Goal: Check status: Check status

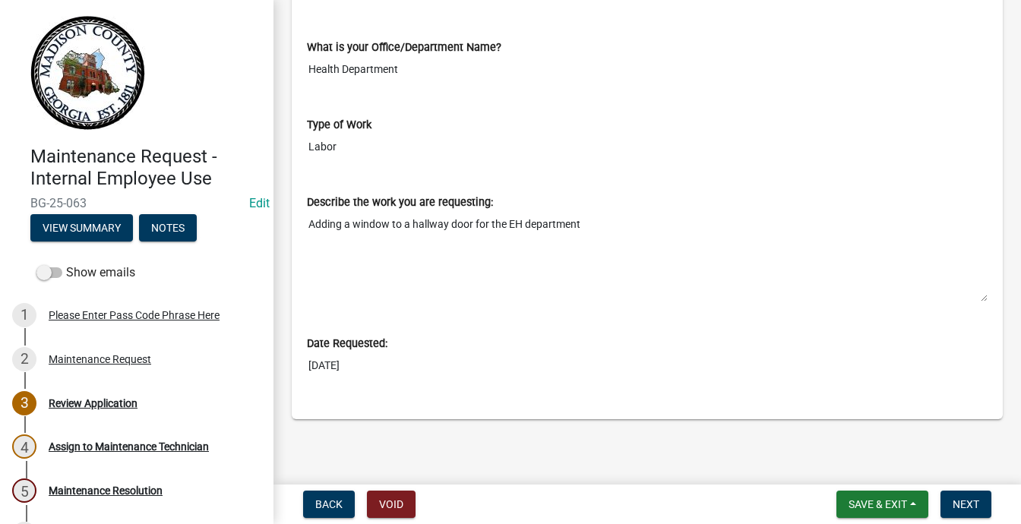
scroll to position [857, 0]
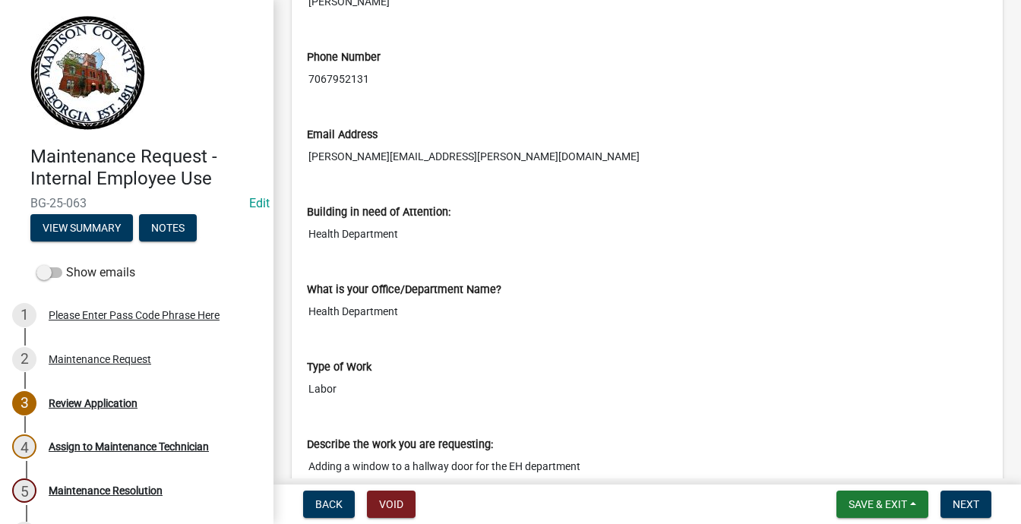
scroll to position [456, 0]
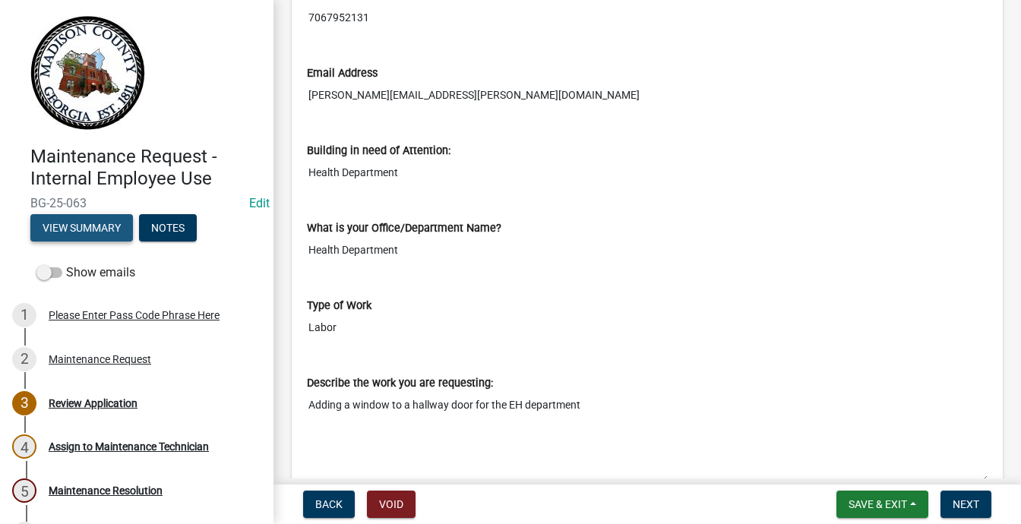
click at [129, 242] on button "View Summary" at bounding box center [81, 227] width 103 height 27
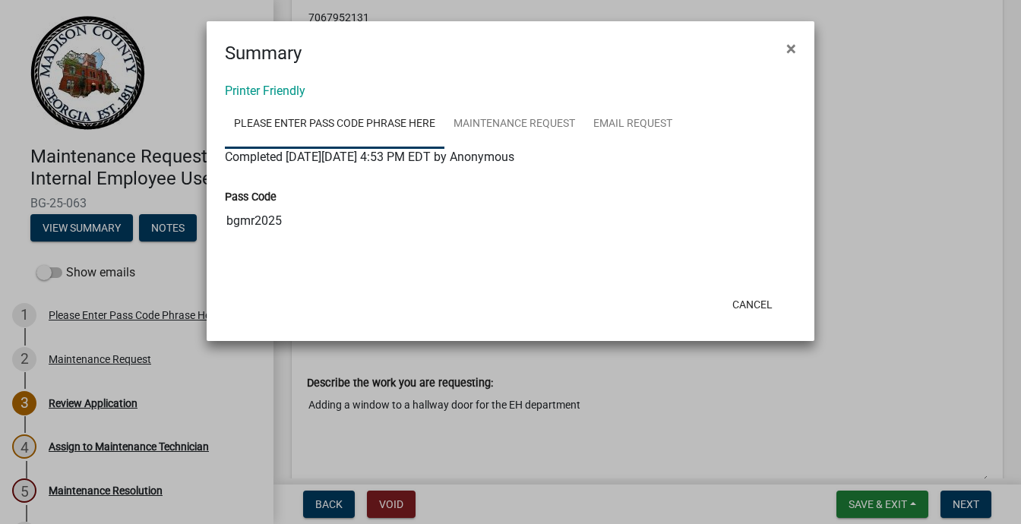
scroll to position [87, 0]
click at [723, 318] on button "Cancel" at bounding box center [752, 304] width 65 height 27
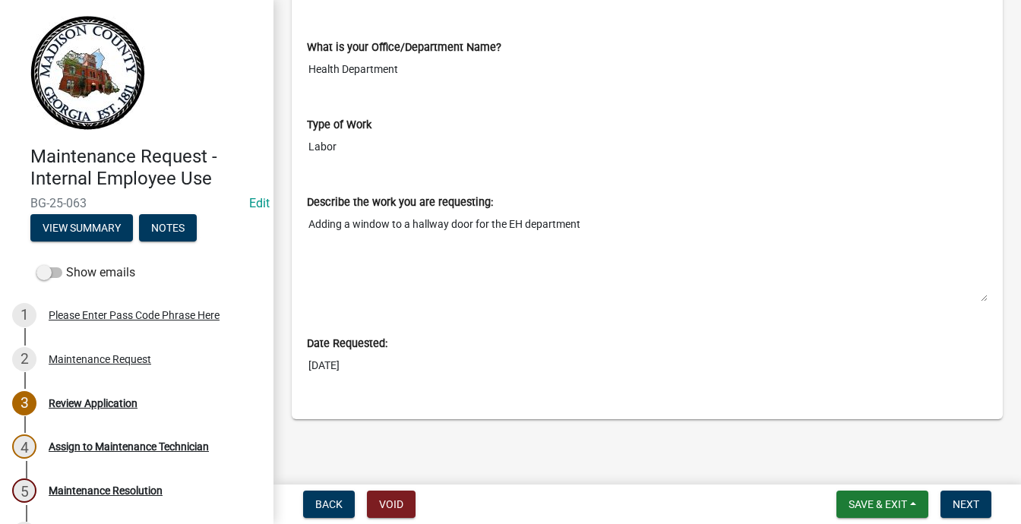
scroll to position [1161, 0]
click at [139, 242] on button "Notes" at bounding box center [168, 227] width 58 height 27
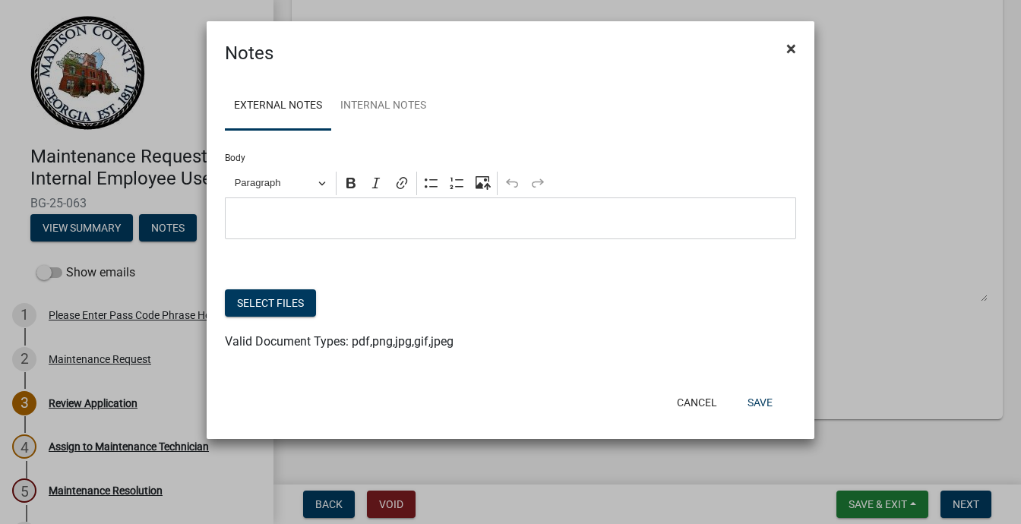
click at [786, 59] on span "×" at bounding box center [791, 48] width 10 height 21
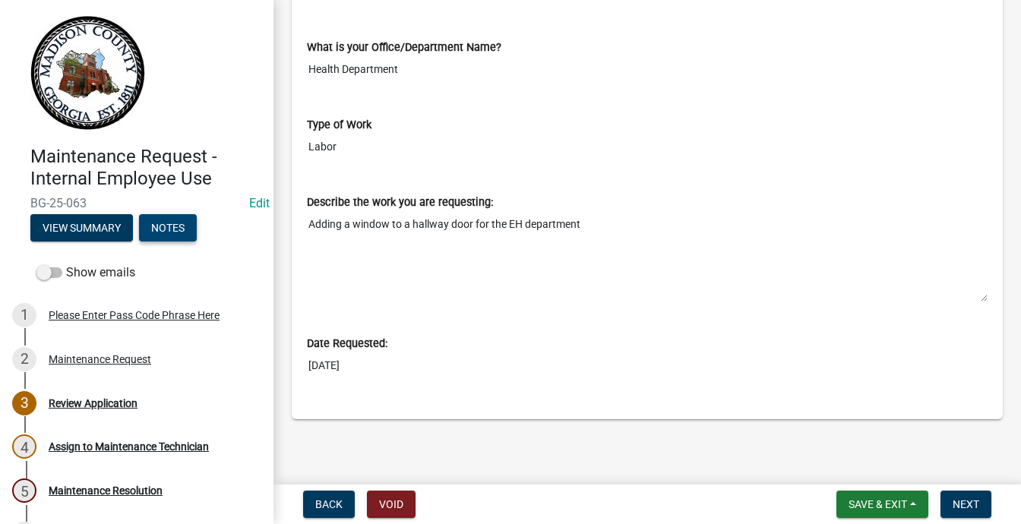
scroll to position [1009, 0]
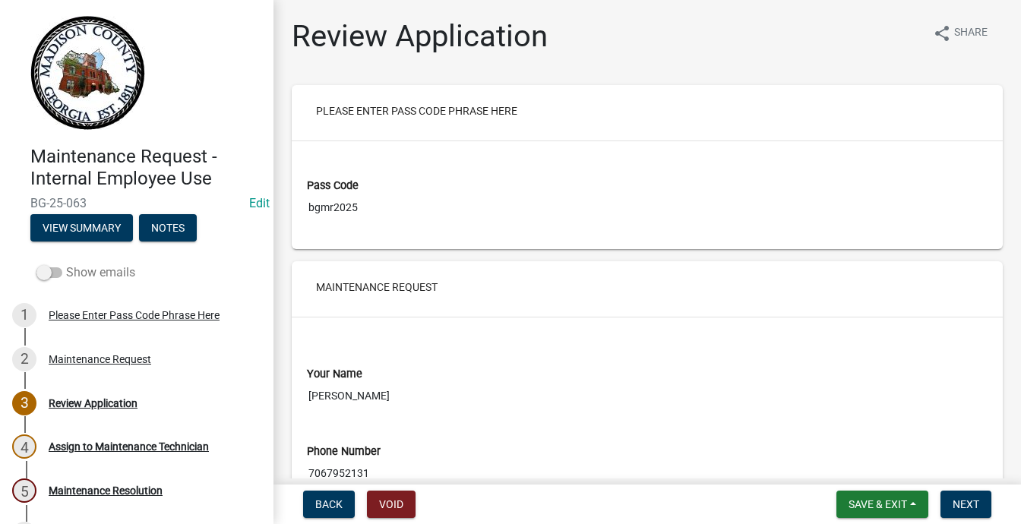
click at [62, 278] on span at bounding box center [49, 272] width 26 height 11
click at [66, 264] on input "Show emails" at bounding box center [66, 264] width 0 height 0
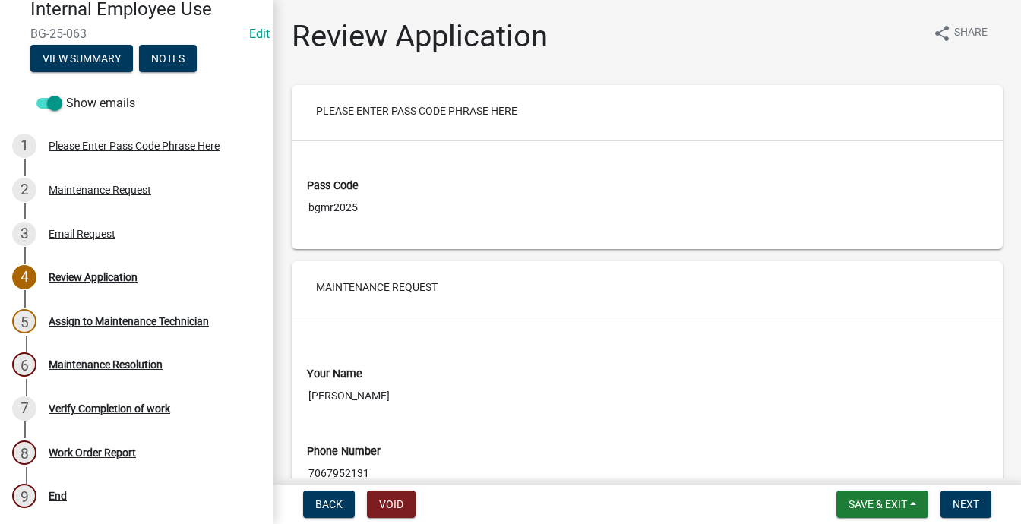
scroll to position [456, 0]
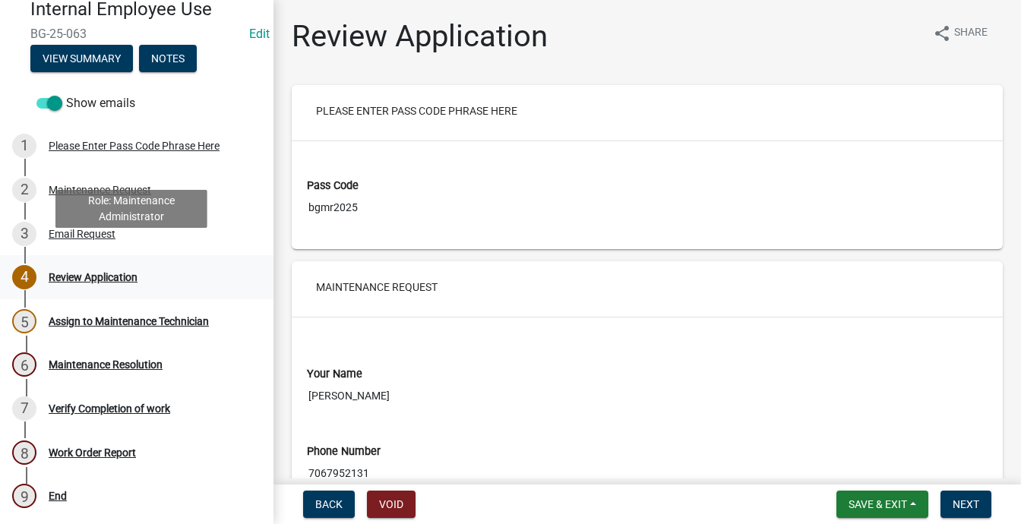
click at [116, 272] on div "Review Application" at bounding box center [93, 277] width 89 height 11
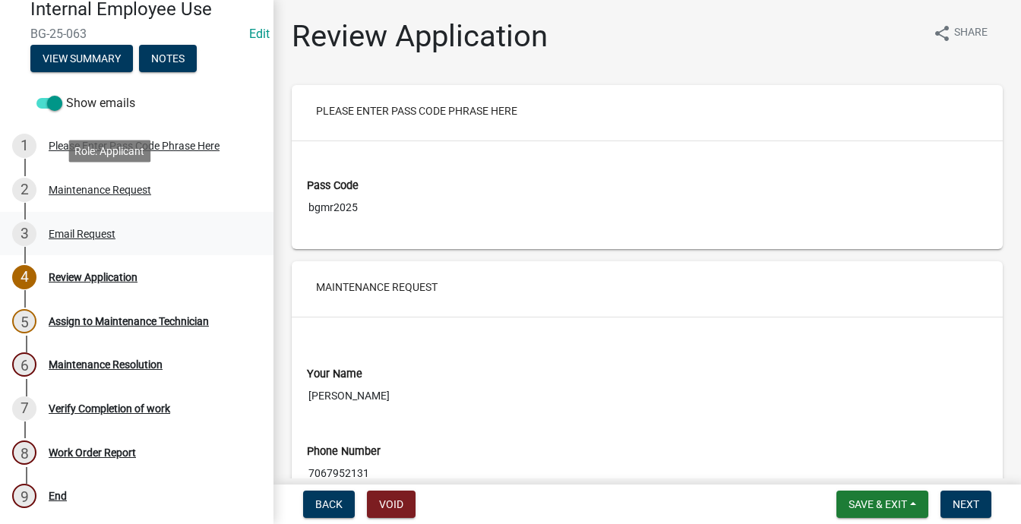
click at [115, 229] on div "Email Request" at bounding box center [82, 234] width 67 height 11
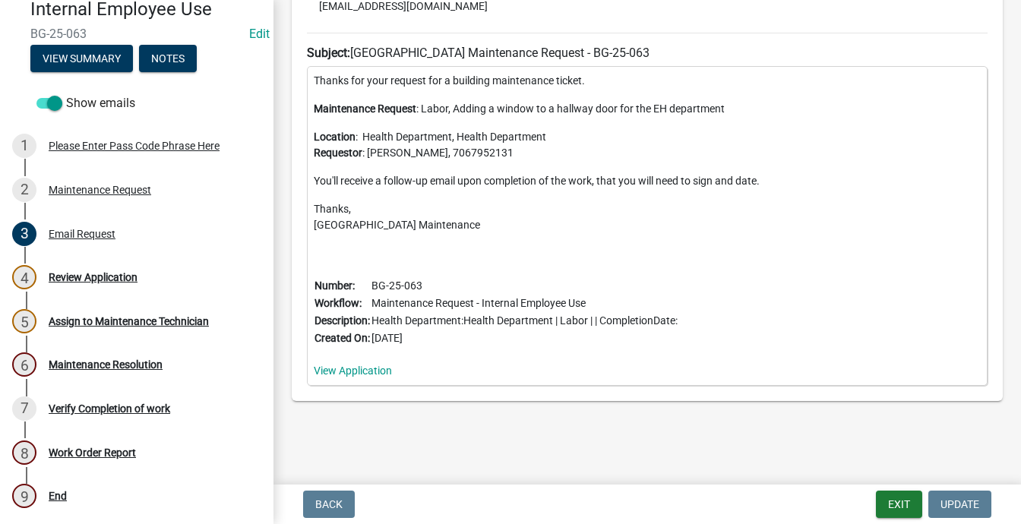
scroll to position [789, 0]
click at [89, 185] on div "Maintenance Request" at bounding box center [100, 190] width 103 height 11
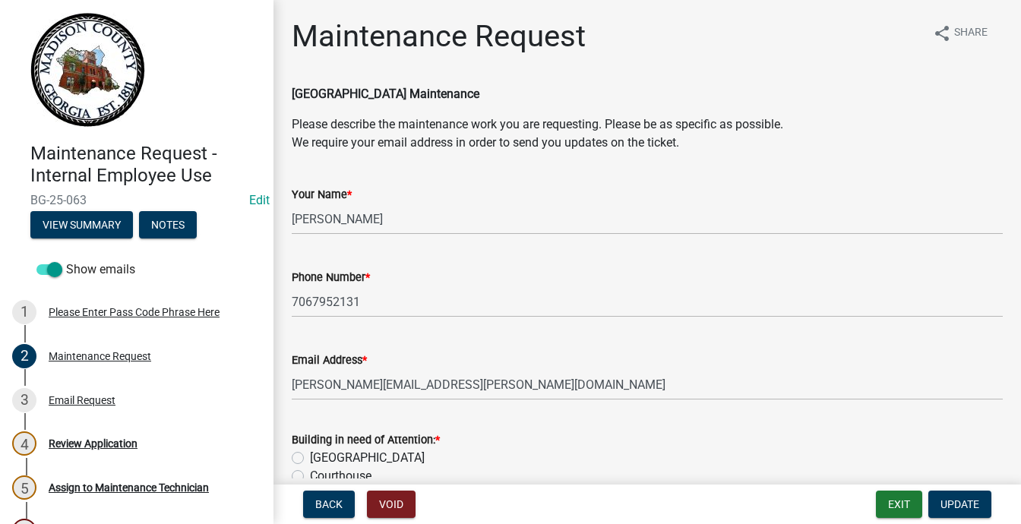
scroll to position [0, 0]
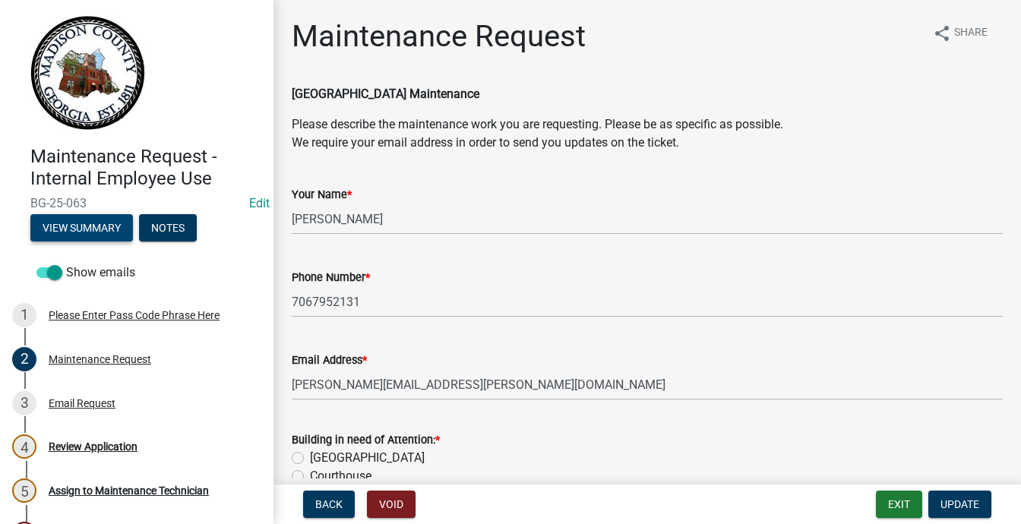
click at [133, 242] on button "View Summary" at bounding box center [81, 227] width 103 height 27
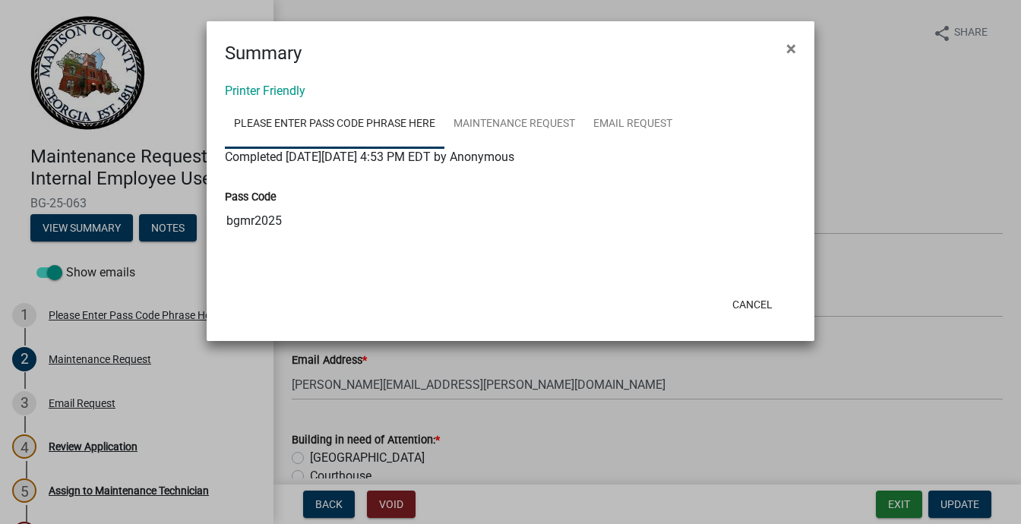
scroll to position [87, 0]
click at [722, 318] on button "Cancel" at bounding box center [752, 304] width 65 height 27
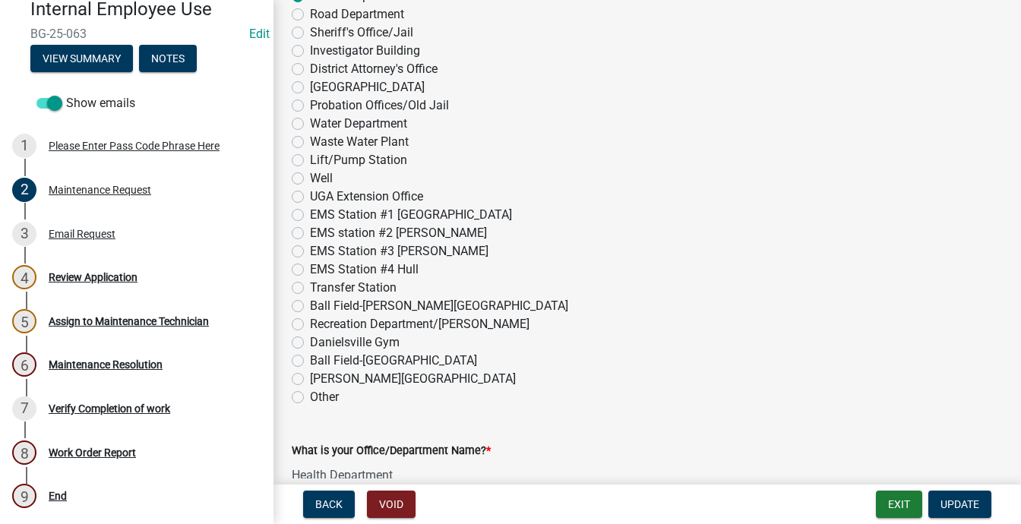
scroll to position [608, 0]
